Goal: Browse casually

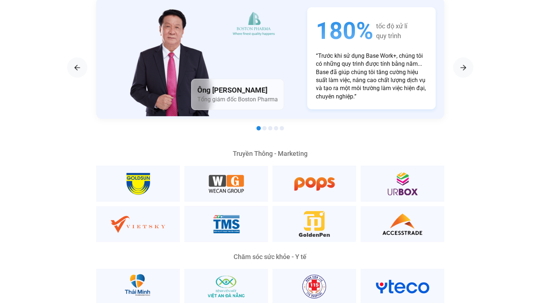
scroll to position [1300, 0]
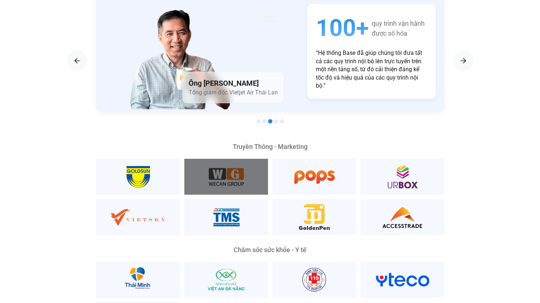
drag, startPoint x: 218, startPoint y: 158, endPoint x: 202, endPoint y: 172, distance: 20.8
click at [202, 172] on div at bounding box center [226, 177] width 84 height 36
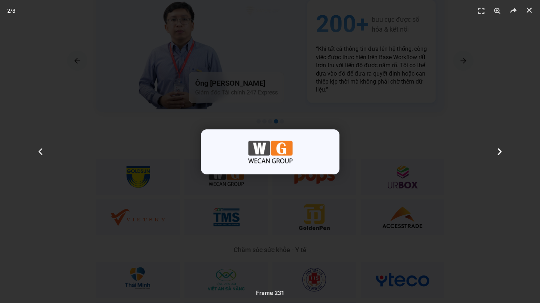
click at [485, 132] on div "Tiếp theo" at bounding box center [499, 151] width 81 height 303
click at [501, 101] on div "Tiếp theo" at bounding box center [499, 151] width 81 height 303
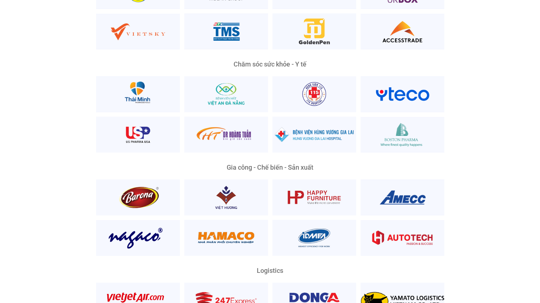
scroll to position [1409, 0]
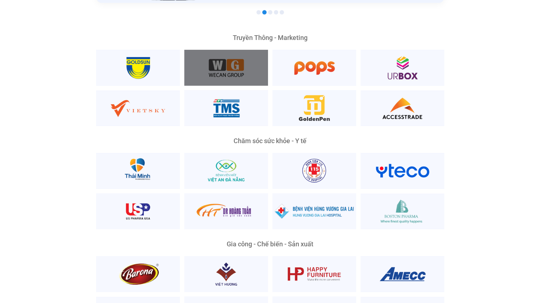
drag, startPoint x: 222, startPoint y: 58, endPoint x: 219, endPoint y: 61, distance: 4.1
click at [219, 61] on div at bounding box center [226, 68] width 84 height 36
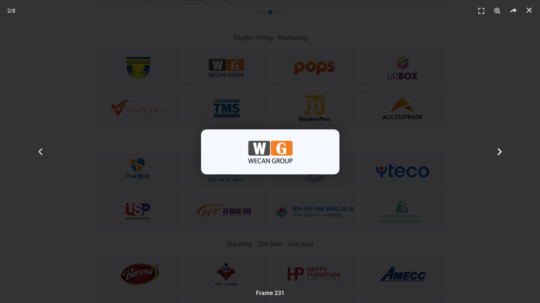
click at [462, 149] on div "Tiếp theo" at bounding box center [499, 151] width 81 height 303
click at [488, 155] on div "Tiếp theo" at bounding box center [499, 151] width 81 height 303
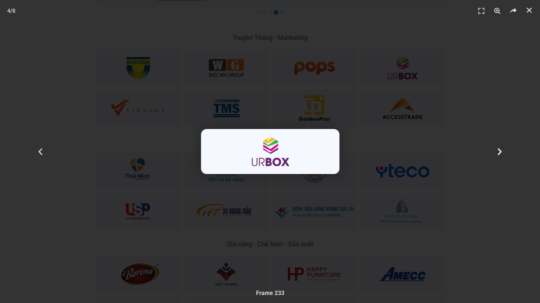
click at [488, 155] on div "Tiếp theo" at bounding box center [499, 151] width 81 height 303
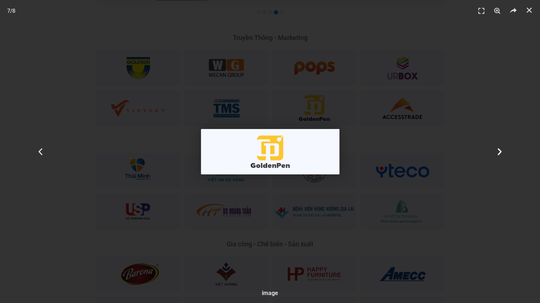
click at [488, 155] on div "Tiếp theo" at bounding box center [499, 151] width 81 height 303
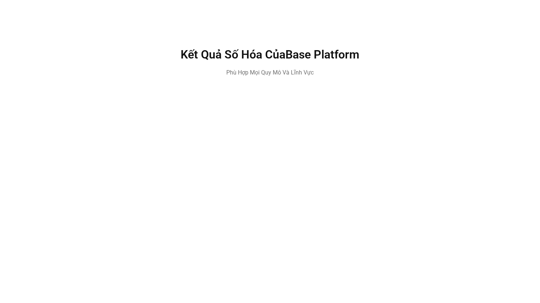
scroll to position [2280, 0]
